Goal: Transaction & Acquisition: Purchase product/service

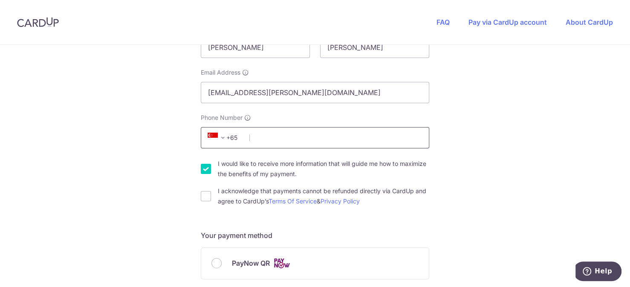
click at [270, 138] on input "Phone Number" at bounding box center [315, 137] width 228 height 21
type input "92338445"
type input "458696"
type input "[STREET_ADDRESS]"
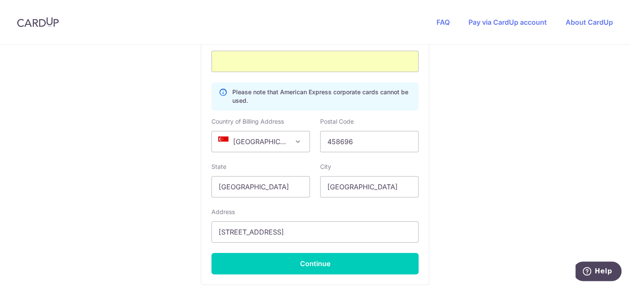
scroll to position [537, 0]
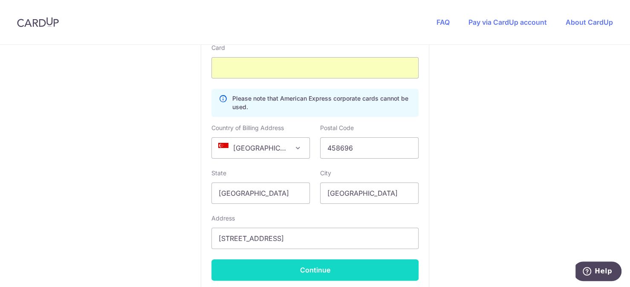
click at [325, 270] on button "Continue" at bounding box center [314, 269] width 207 height 21
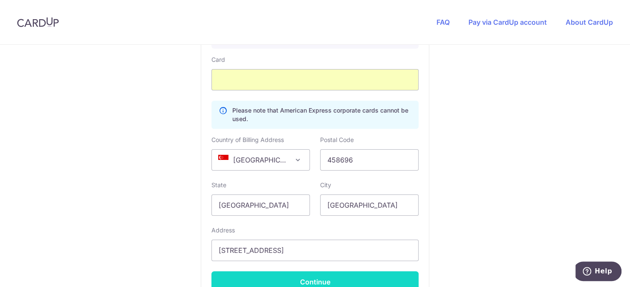
scroll to position [214, 0]
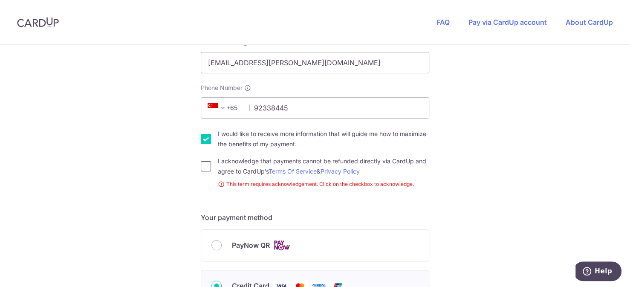
click at [202, 167] on input "I acknowledge that payments cannot be refunded directly via CardUp and agree to…" at bounding box center [206, 166] width 10 height 10
checkbox input "true"
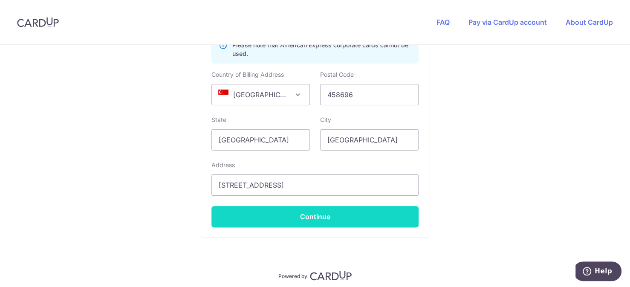
scroll to position [598, 0]
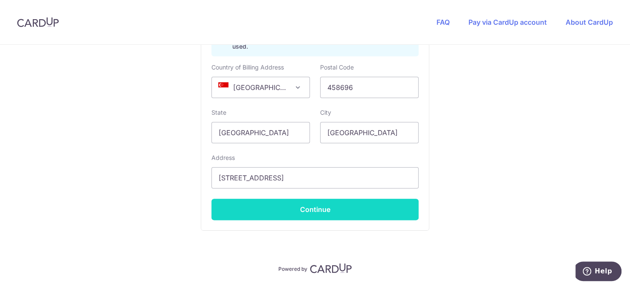
click at [302, 207] on button "Continue" at bounding box center [314, 208] width 207 height 21
type input "**** 5785"
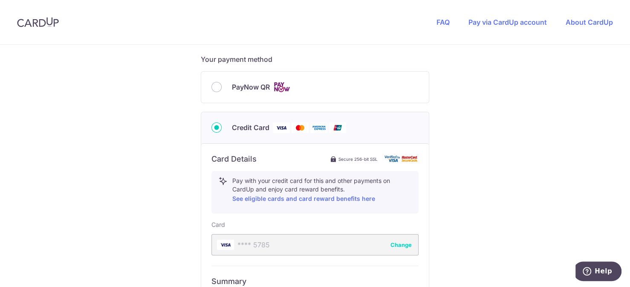
scroll to position [356, 0]
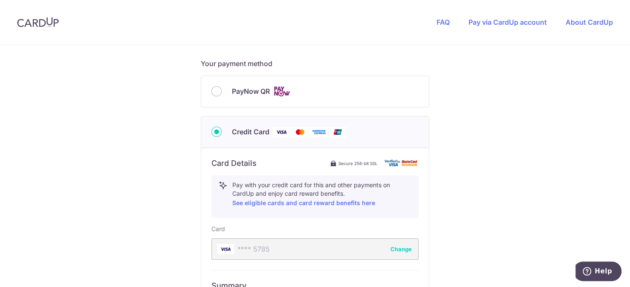
click at [238, 244] on div "**** 5785 Change" at bounding box center [314, 248] width 207 height 21
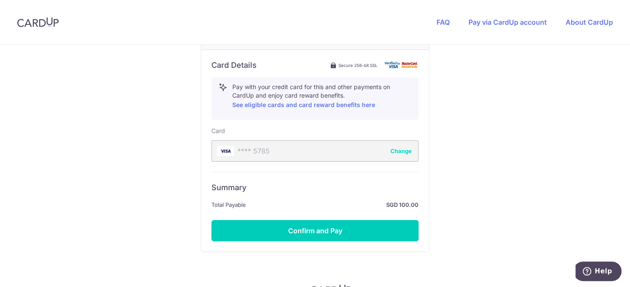
scroll to position [500, 0]
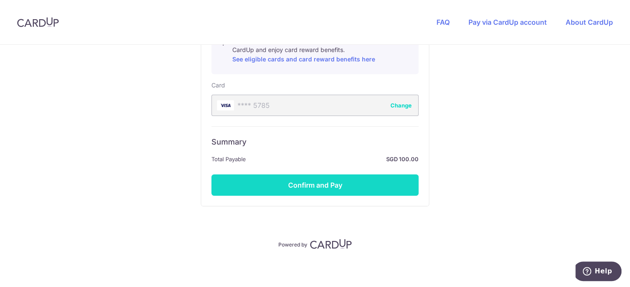
click at [333, 182] on button "Confirm and Pay" at bounding box center [314, 184] width 207 height 21
